Goal: Contribute content

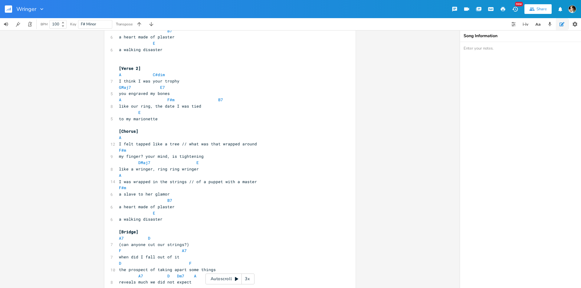
scroll to position [222, 0]
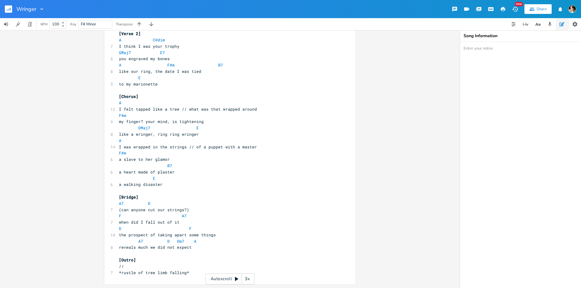
click at [159, 254] on pre "​" at bounding box center [227, 254] width 218 height 6
click at [197, 241] on pre "A7 D Dm7 A" at bounding box center [227, 241] width 218 height 6
click at [170, 257] on pre "[Outro]" at bounding box center [227, 260] width 218 height 6
click at [170, 256] on pre "​" at bounding box center [227, 254] width 218 height 6
click at [133, 245] on span "reveals much we did not expect" at bounding box center [155, 247] width 73 height 5
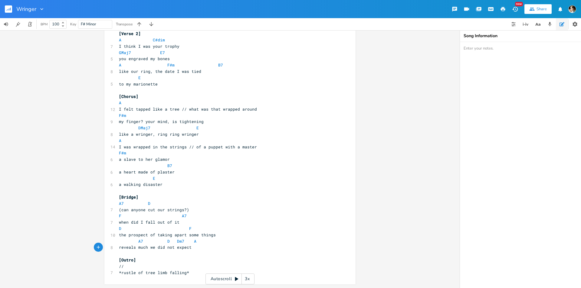
click at [118, 205] on pre "A7 D" at bounding box center [227, 203] width 218 height 6
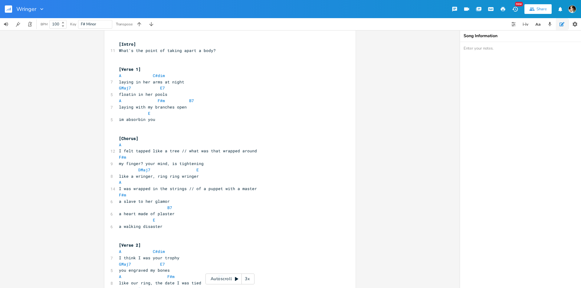
scroll to position [101, 0]
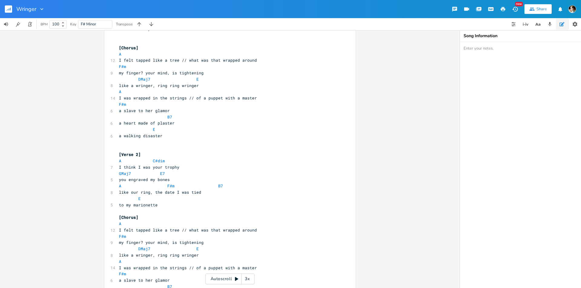
click at [203, 192] on pre "like our ring, the date I was tied" at bounding box center [227, 192] width 218 height 6
type textarea "to you"
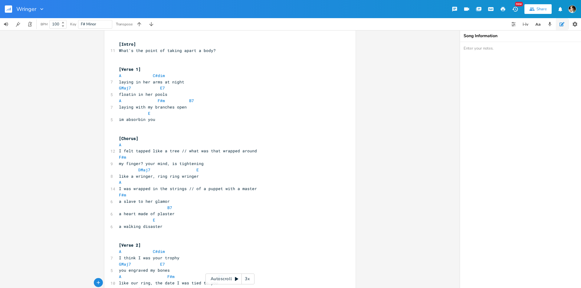
scroll to position [174, 0]
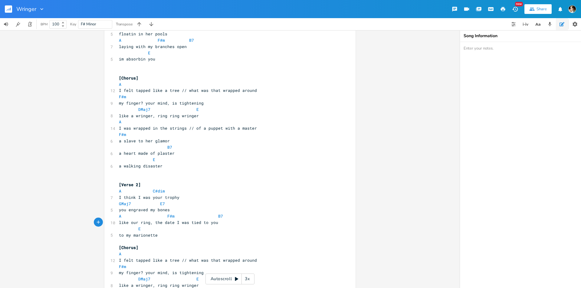
click at [133, 223] on span "like our ring, the date I was tied to you" at bounding box center [168, 222] width 99 height 5
type textarea "like"
click at [119, 224] on span "like our ring, the date I was tied to you" at bounding box center [168, 222] width 99 height 5
type textarea "tje"
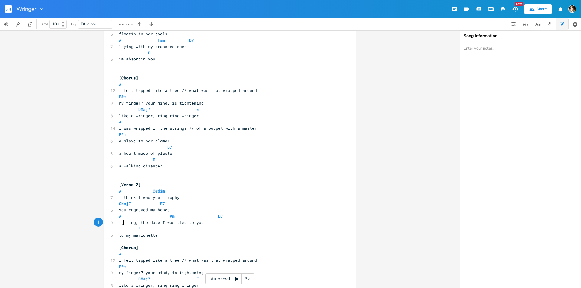
scroll to position [0, 4]
type textarea "he"
click at [200, 221] on span "the ring, the date I was tied to you" at bounding box center [162, 222] width 87 height 5
click at [202, 223] on pre "the ring, the date I was tied to you" at bounding box center [227, 223] width 218 height 6
click at [150, 223] on span "the ring, the date I was tied to you" at bounding box center [162, 222] width 87 height 5
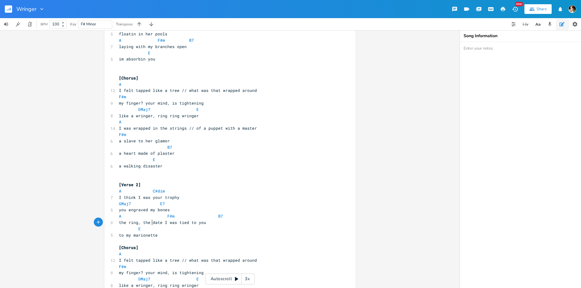
click at [161, 223] on span "the ring, the date I was tied to you" at bounding box center [162, 222] width 87 height 5
type textarea "the date"
click at [142, 223] on span "the ring, the date I was tied to you" at bounding box center [162, 222] width 87 height 5
click at [140, 222] on span "the ring, the date I was tied to you" at bounding box center [162, 222] width 87 height 5
type textarea "the ring,"
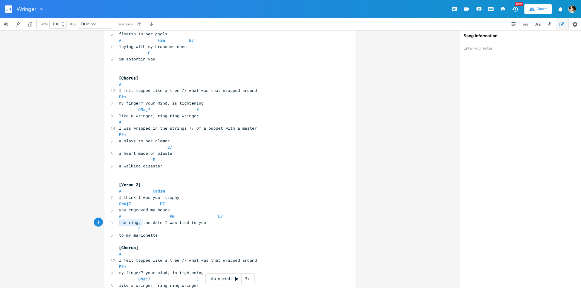
click at [118, 224] on pre "the ring, the date I was tied to you" at bounding box center [227, 223] width 218 height 6
click at [183, 224] on pre "the date I was tied to you" at bounding box center [227, 223] width 218 height 6
click at [168, 211] on pre "you engraved my bones" at bounding box center [227, 210] width 218 height 6
click at [138, 228] on span "E" at bounding box center [139, 229] width 2 height 6
click at [146, 222] on span "the date I was tied to you" at bounding box center [150, 222] width 63 height 5
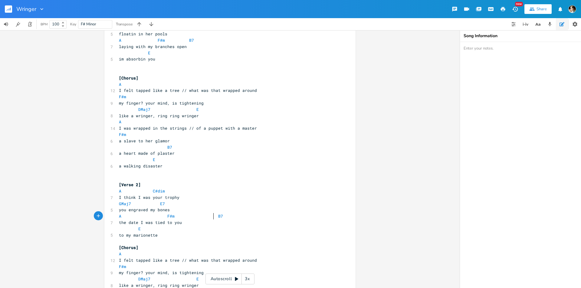
click at [209, 218] on span at bounding box center [211, 216] width 10 height 6
